Goal: Information Seeking & Learning: Understand process/instructions

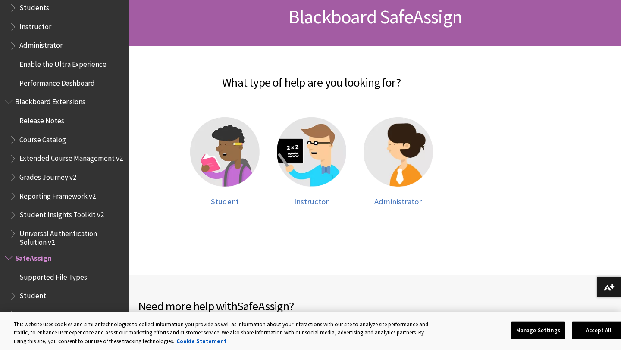
scroll to position [143, 0]
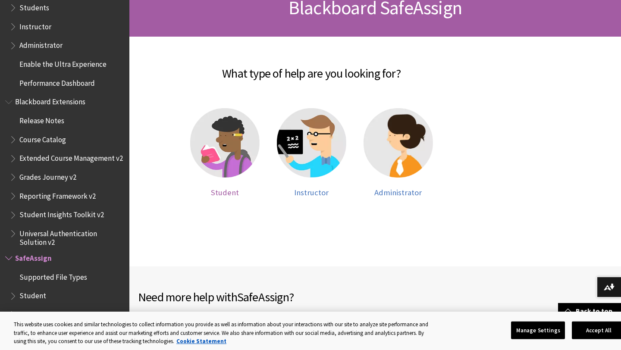
click at [190, 151] on img at bounding box center [224, 142] width 69 height 69
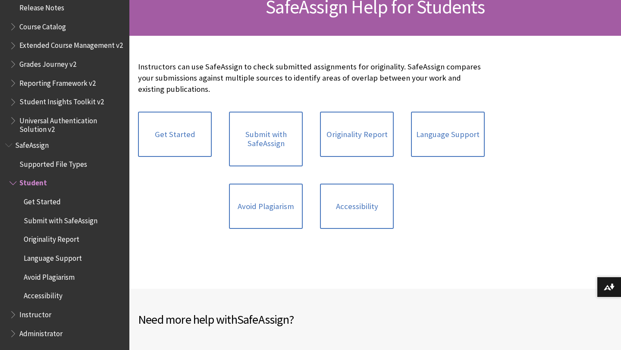
scroll to position [146, 0]
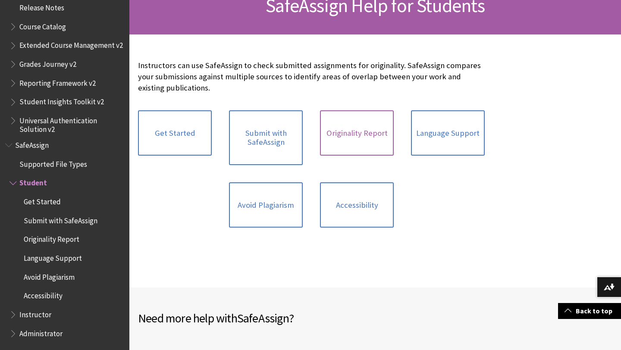
click at [346, 137] on link "Originality Report" at bounding box center [357, 133] width 74 height 46
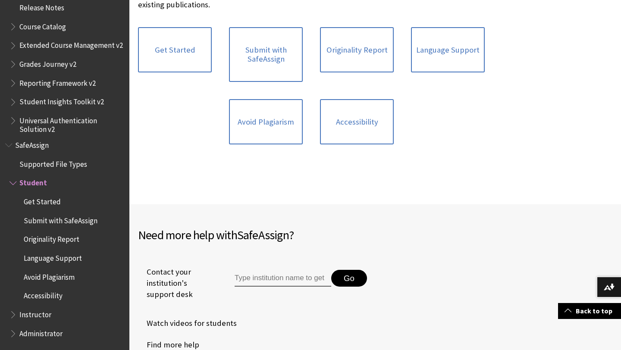
scroll to position [395, 0]
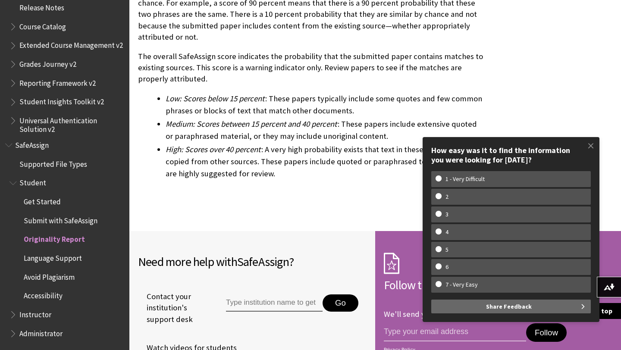
scroll to position [2704, 0]
